Goal: Information Seeking & Learning: Learn about a topic

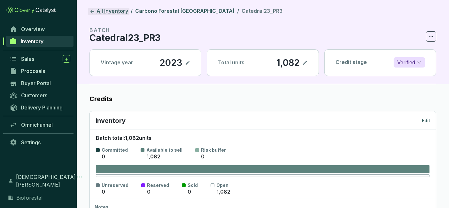
click at [116, 11] on link "All Inventory" at bounding box center [108, 12] width 41 height 8
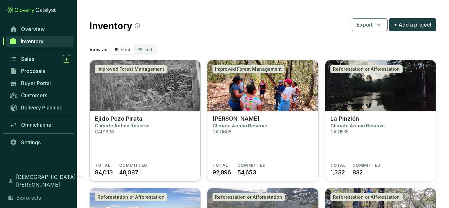
click at [125, 126] on p "Climate Action Reserve" at bounding box center [122, 125] width 55 height 5
click at [48, 27] on link "Overview" at bounding box center [39, 29] width 67 height 11
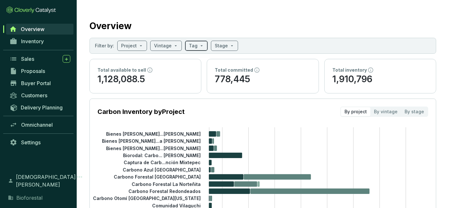
click at [203, 46] on div "Tag" at bounding box center [196, 46] width 23 height 10
click at [222, 47] on input "search" at bounding box center [221, 46] width 13 height 10
